Goal: Information Seeking & Learning: Learn about a topic

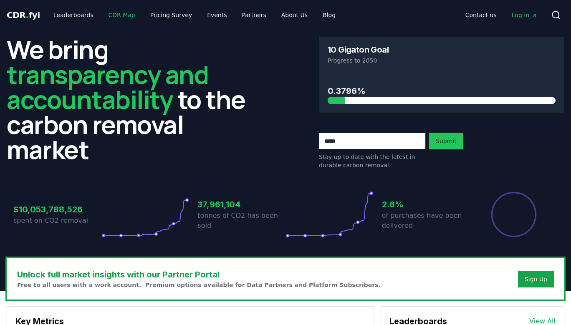
click at [116, 9] on link "CDR Map" at bounding box center [122, 15] width 40 height 15
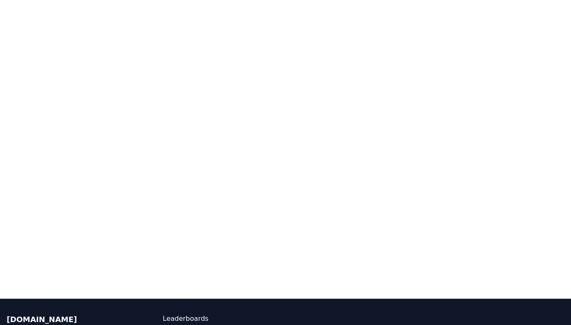
scroll to position [157, 0]
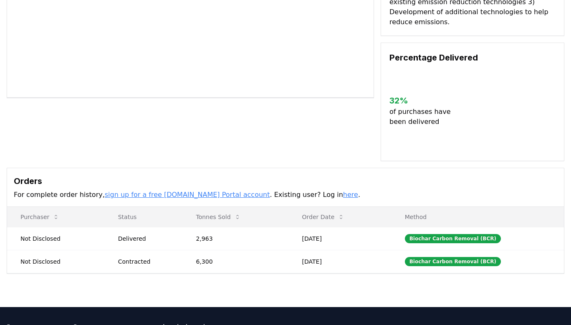
scroll to position [144, 0]
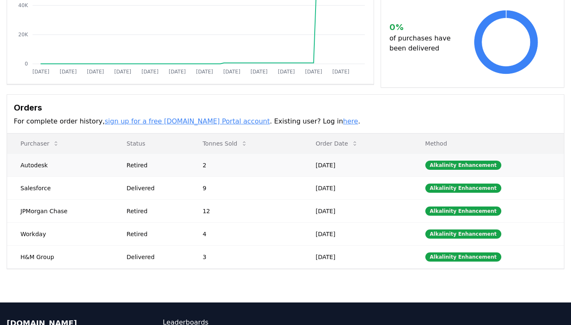
scroll to position [158, 0]
